Goal: Task Accomplishment & Management: Complete application form

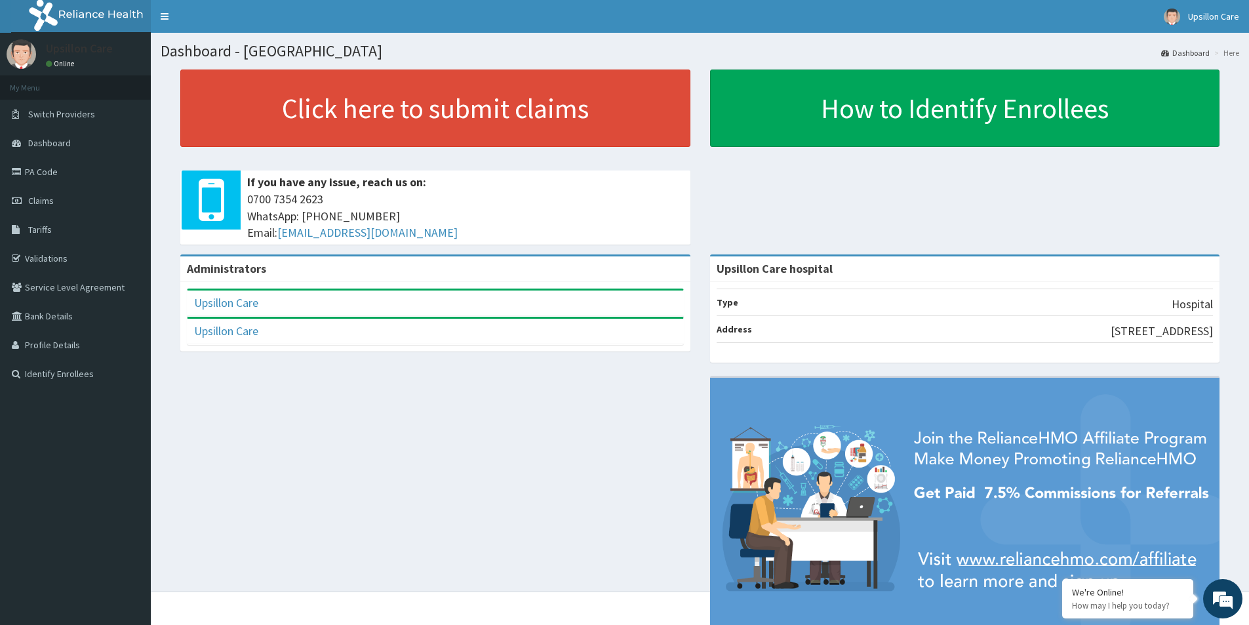
click at [1041, 227] on div "Click here to submit claims If you have any issue, reach us on: 0700 7354 2623 …" at bounding box center [700, 161] width 1079 height 185
click at [64, 247] on link "Validations" at bounding box center [75, 258] width 151 height 29
click at [62, 231] on link "Tariffs" at bounding box center [75, 229] width 151 height 29
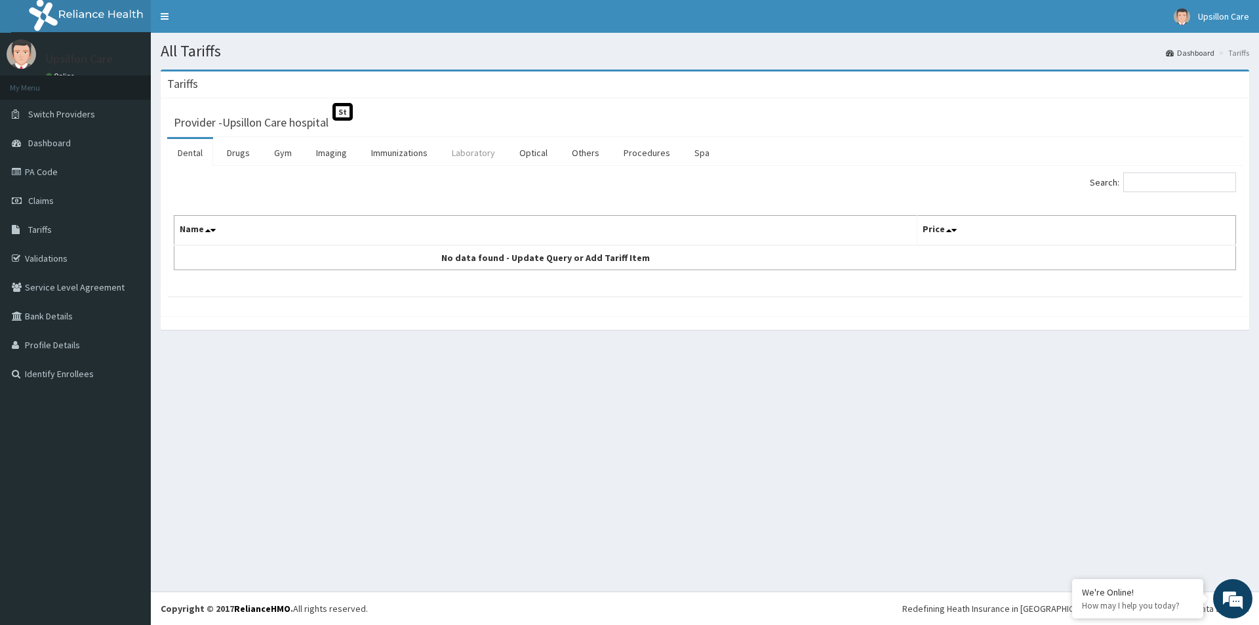
click at [481, 155] on link "Laboratory" at bounding box center [473, 153] width 64 height 28
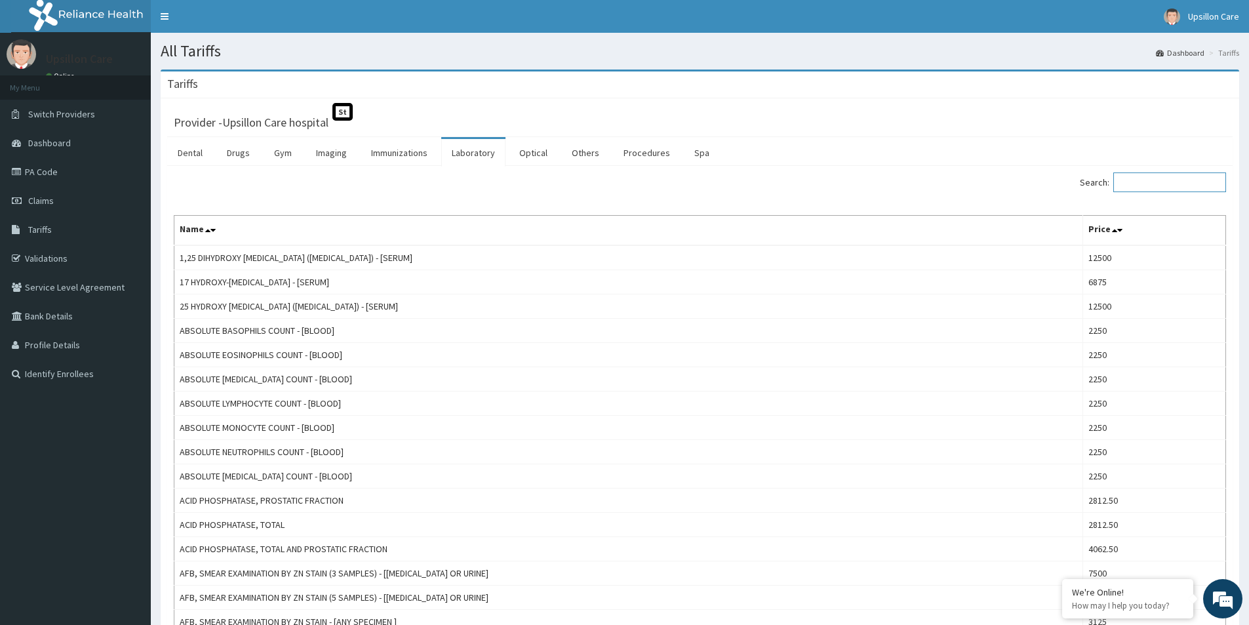
click at [1168, 187] on input "Search:" at bounding box center [1169, 182] width 113 height 20
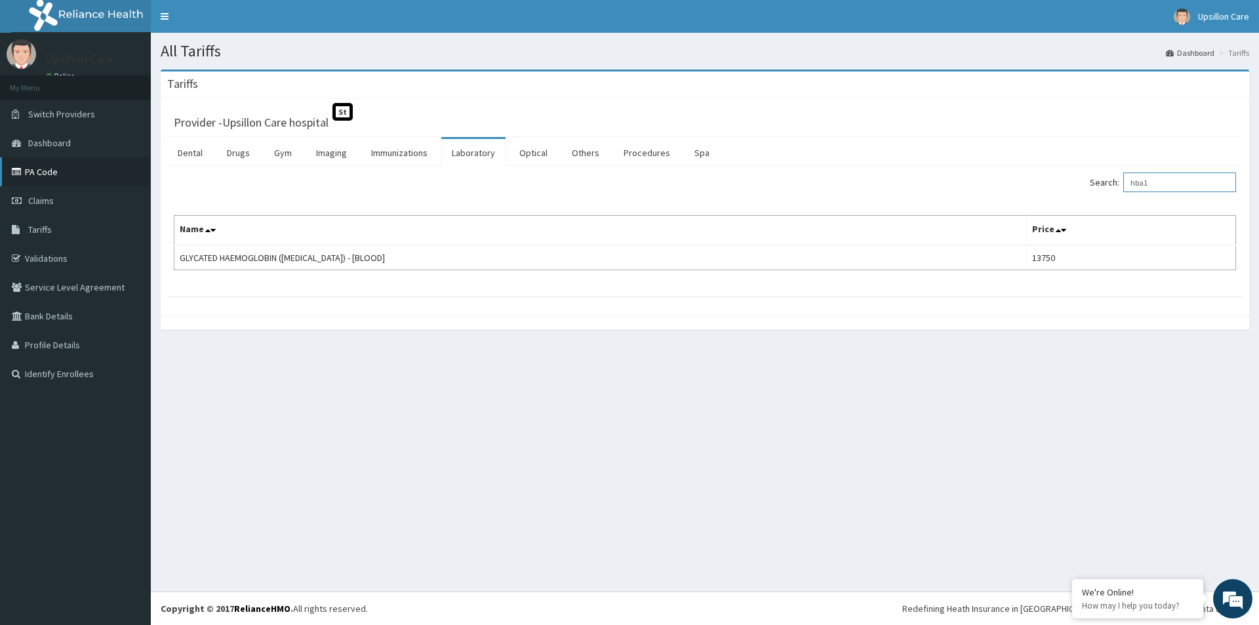
type input "hba1"
click at [125, 183] on link "PA Code" at bounding box center [75, 171] width 151 height 29
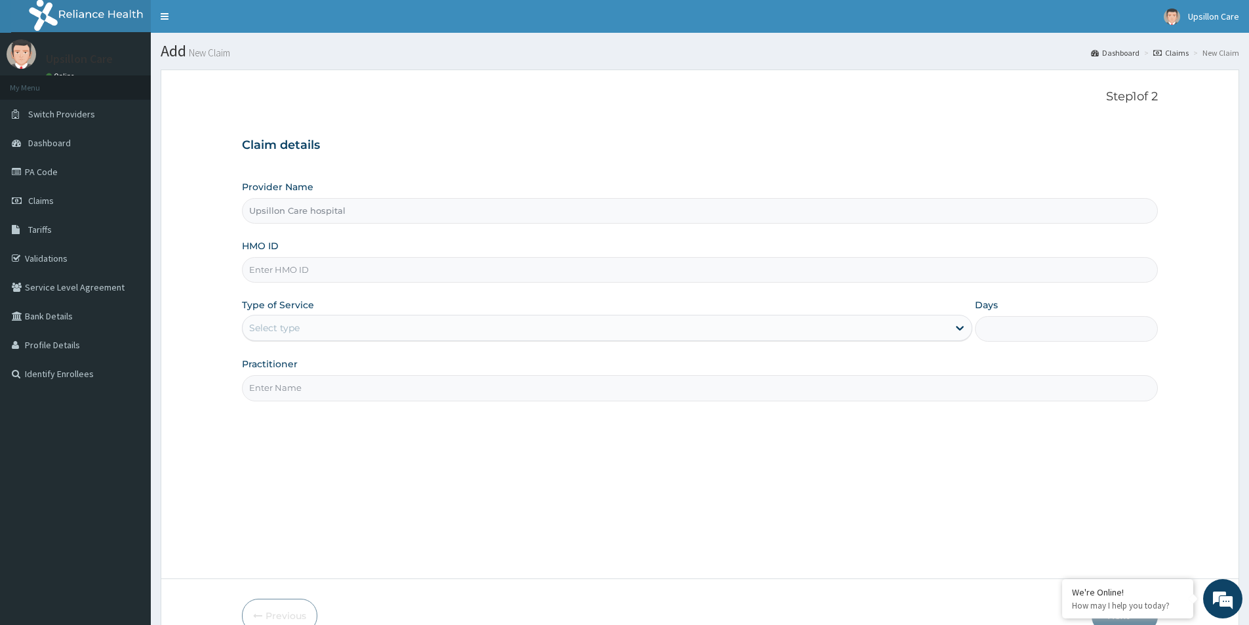
click at [267, 269] on input "HMO ID" at bounding box center [700, 270] width 916 height 26
paste input "NED/10007/B"
type input "NED/10007/B"
click at [272, 336] on div "Select type" at bounding box center [595, 327] width 705 height 21
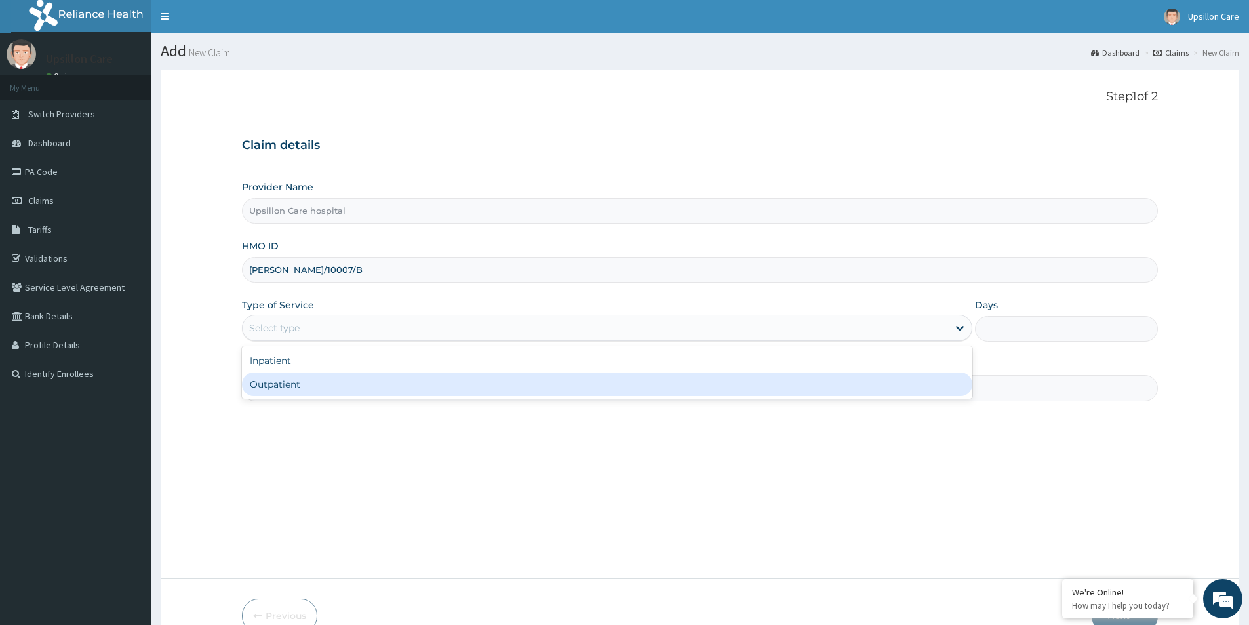
click at [290, 375] on div "Outpatient" at bounding box center [607, 384] width 730 height 24
type input "1"
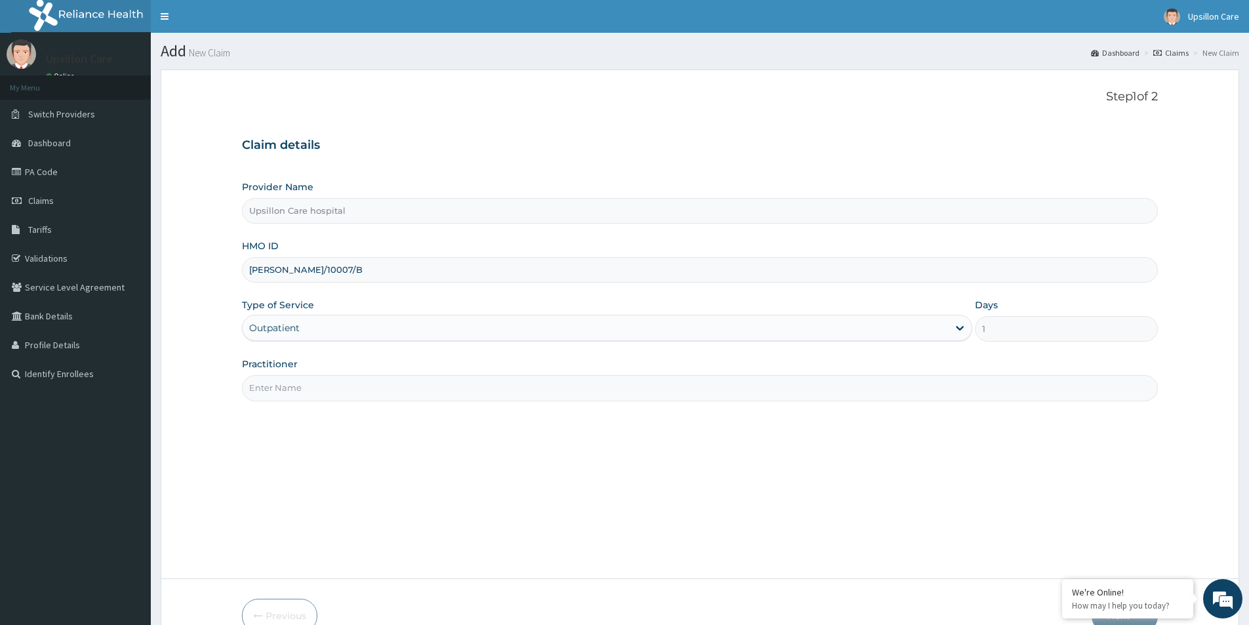
click at [290, 375] on input "Practitioner" at bounding box center [700, 388] width 916 height 26
type input "Dr. OLUWASOLA BABATUNDE"
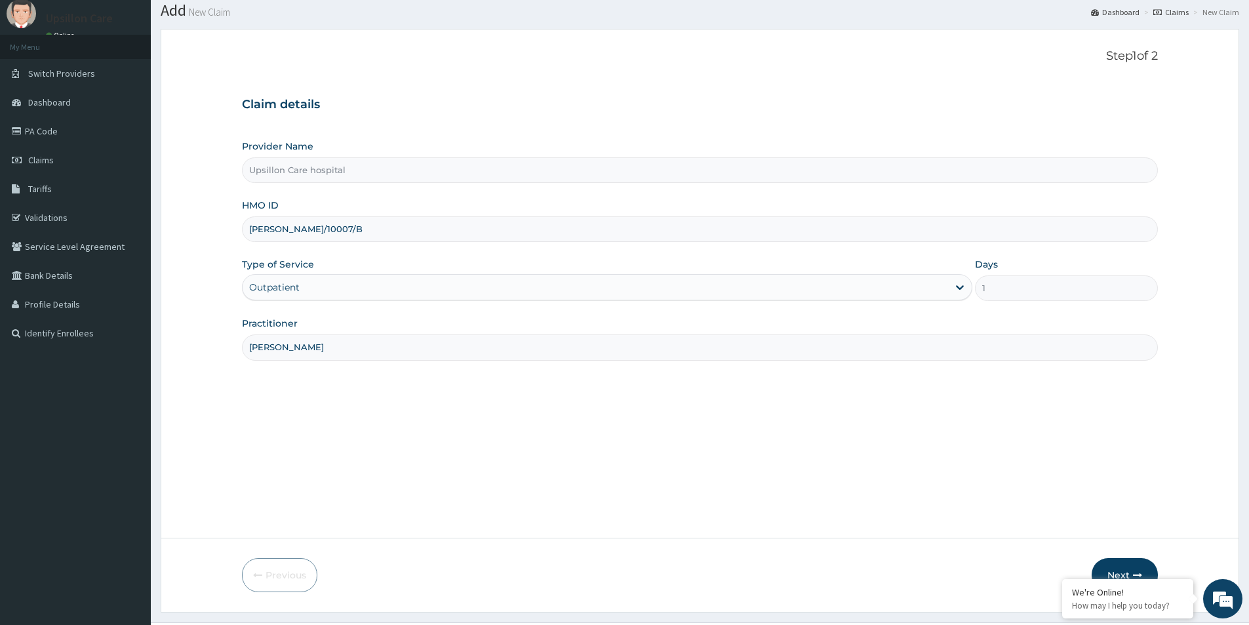
scroll to position [71, 0]
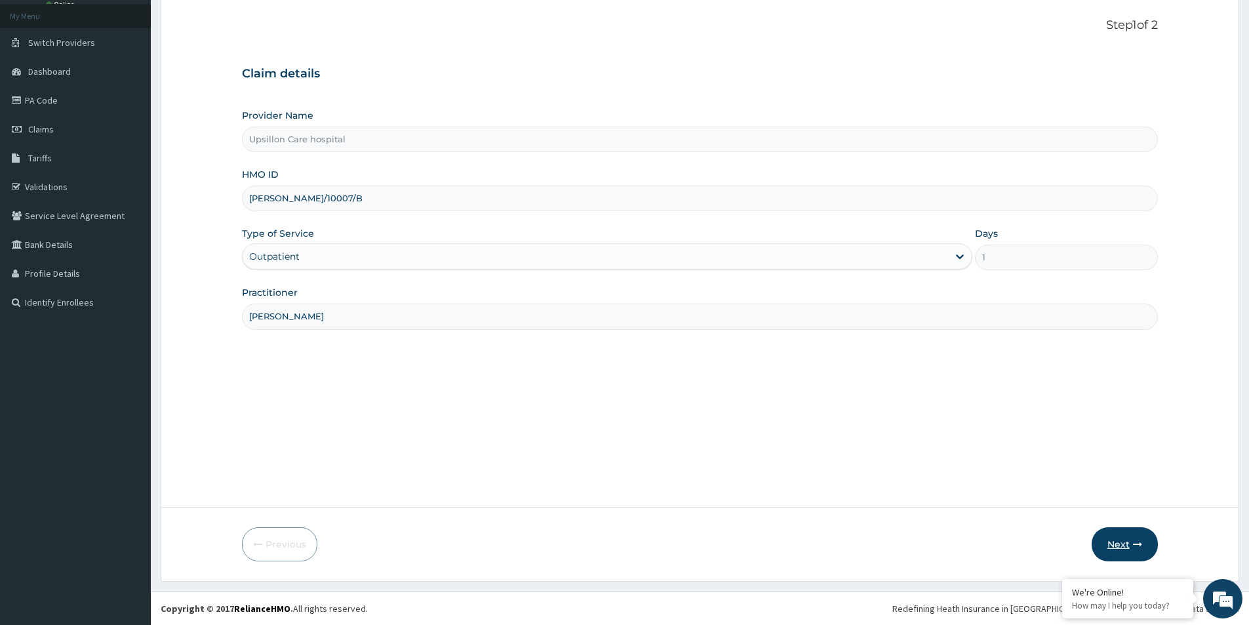
click at [1113, 546] on button "Next" at bounding box center [1125, 544] width 66 height 34
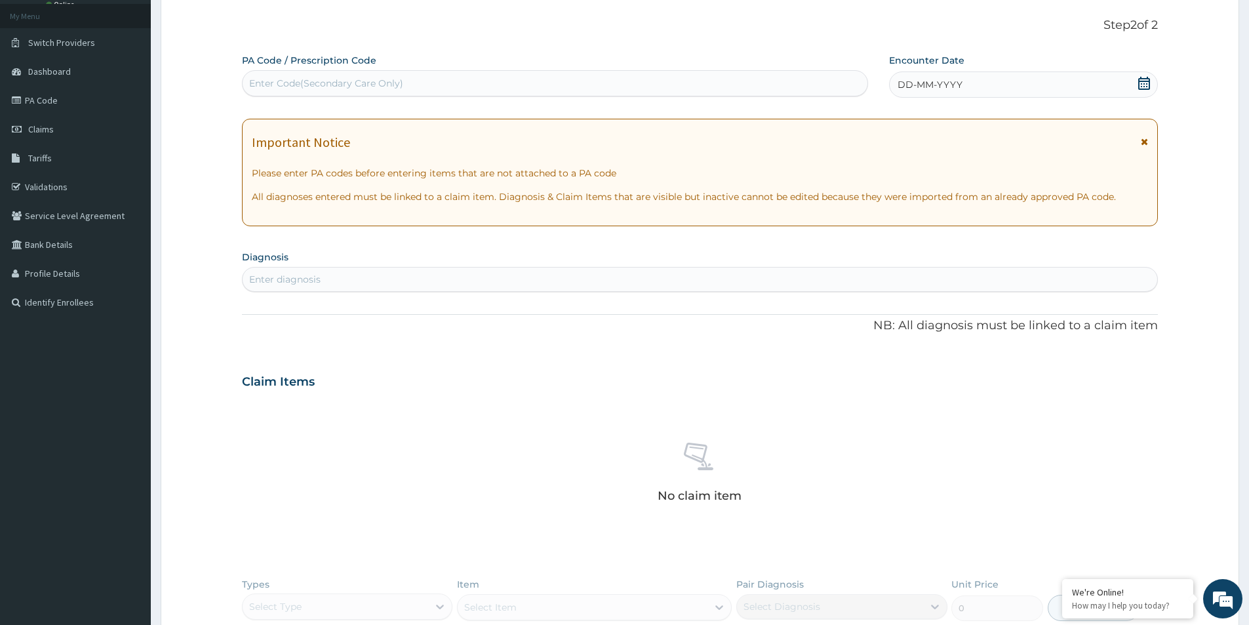
click at [273, 82] on div "Enter Code(Secondary Care Only)" at bounding box center [326, 83] width 154 height 13
paste input "PA/71F0D9"
type input "PA/71F0D9"
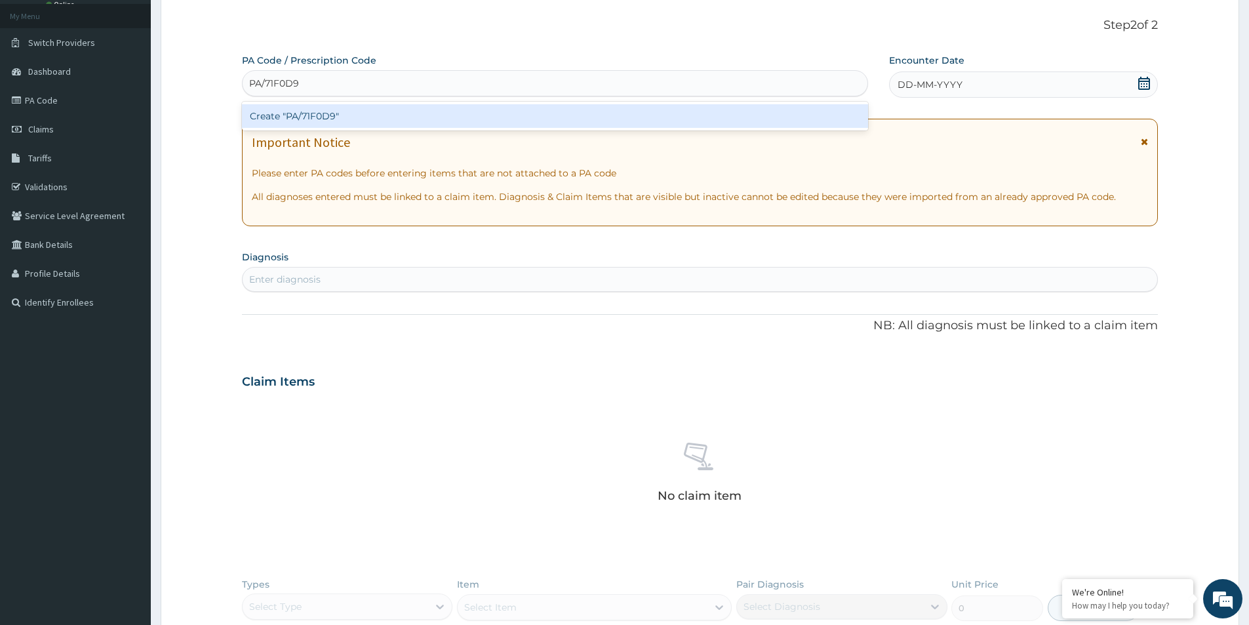
click at [312, 107] on div "Create "PA/71F0D9"" at bounding box center [555, 116] width 626 height 24
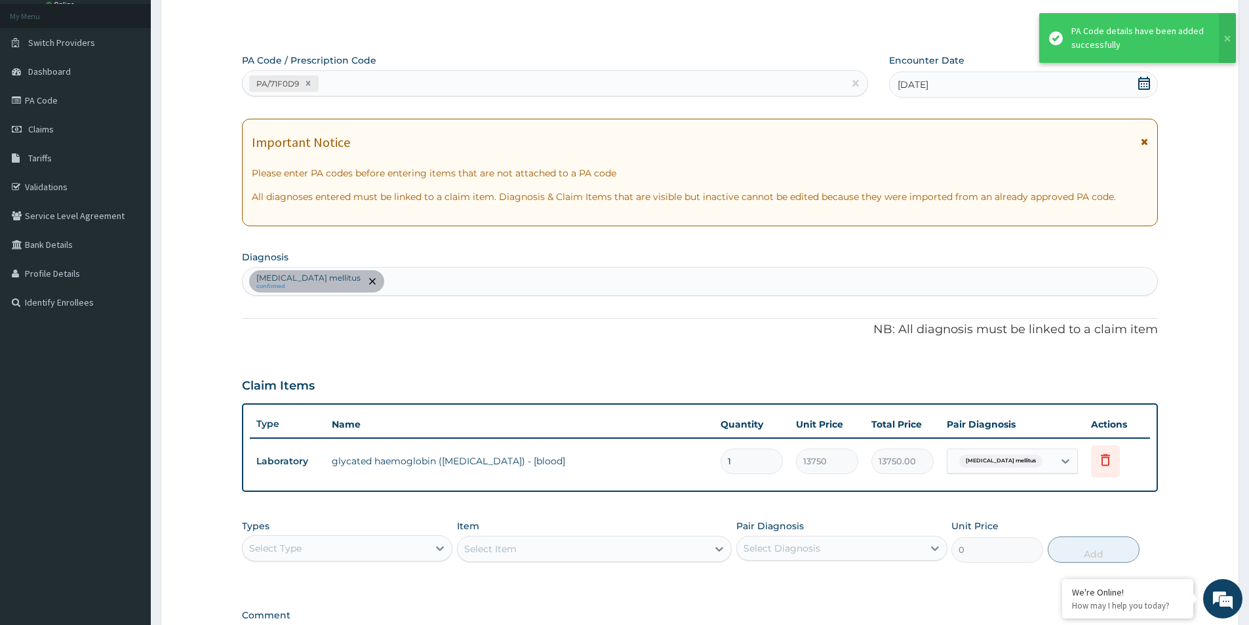
scroll to position [245, 0]
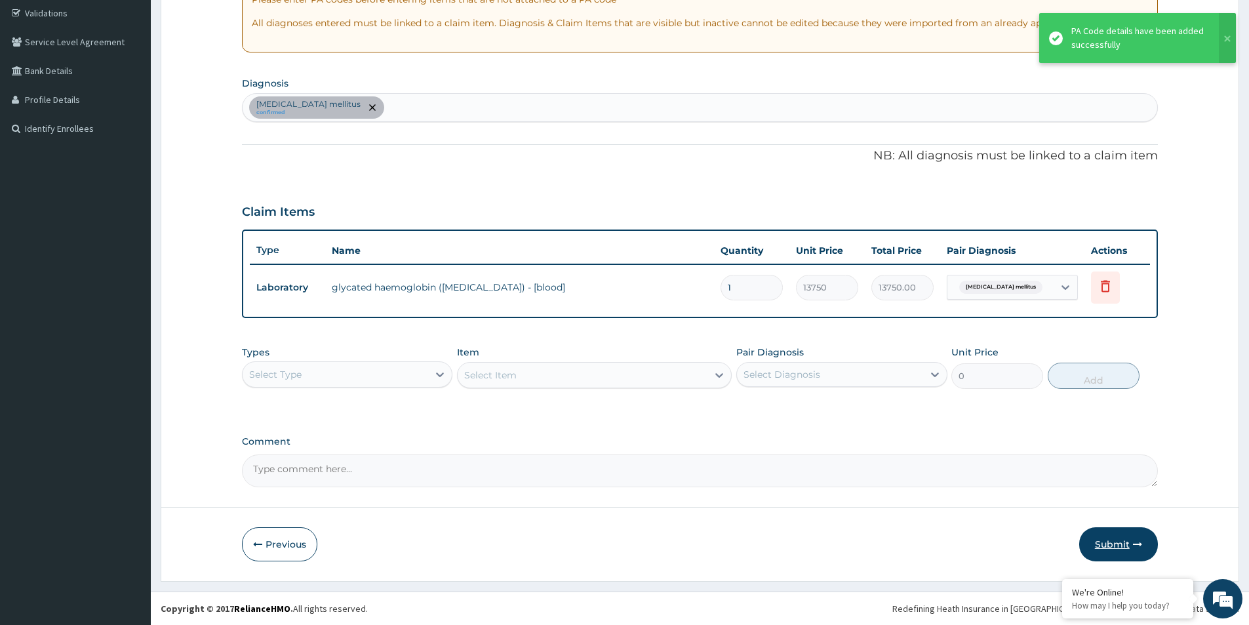
click at [1099, 540] on button "Submit" at bounding box center [1118, 544] width 79 height 34
